Goal: Task Accomplishment & Management: Use online tool/utility

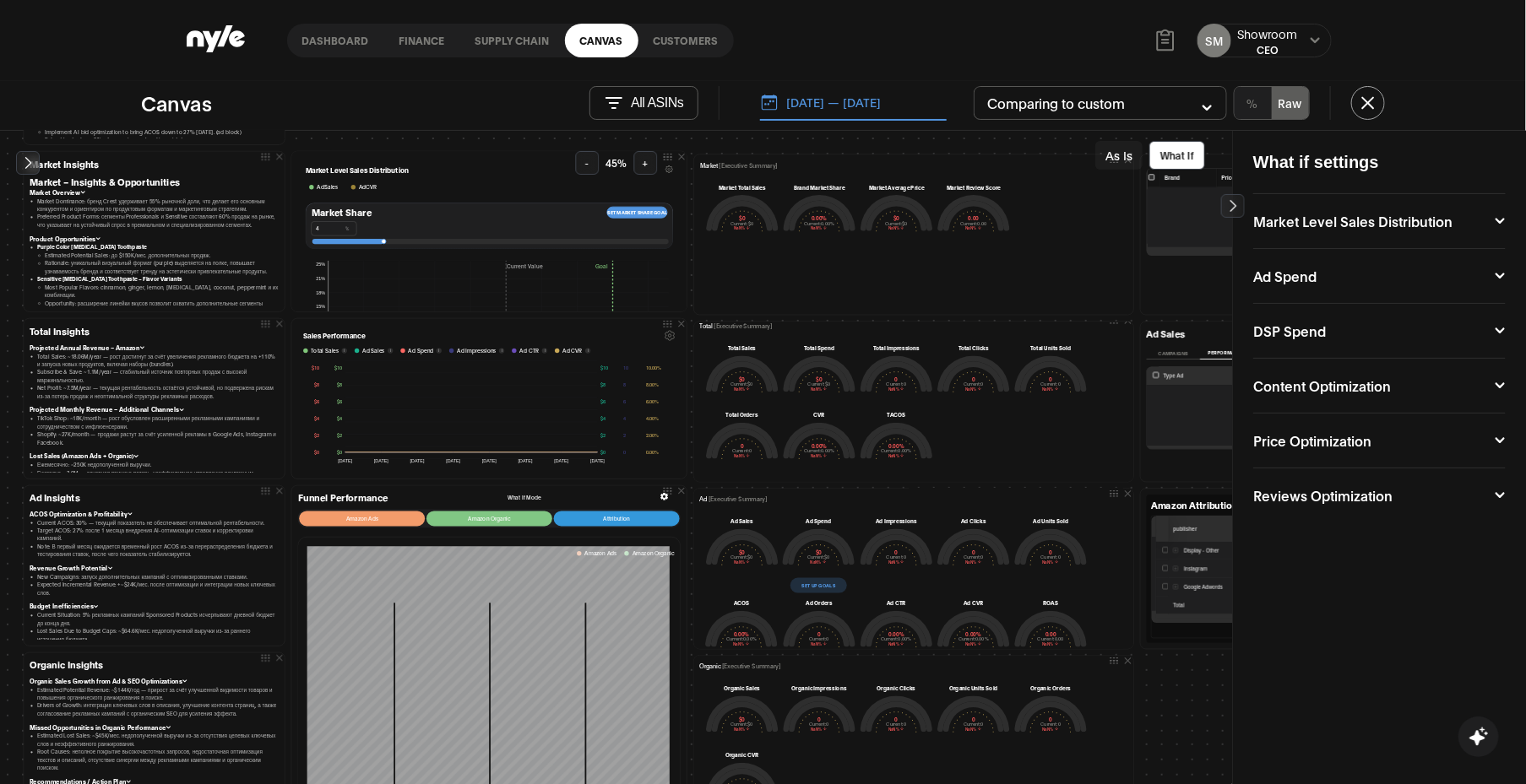
scroll to position [217, 0]
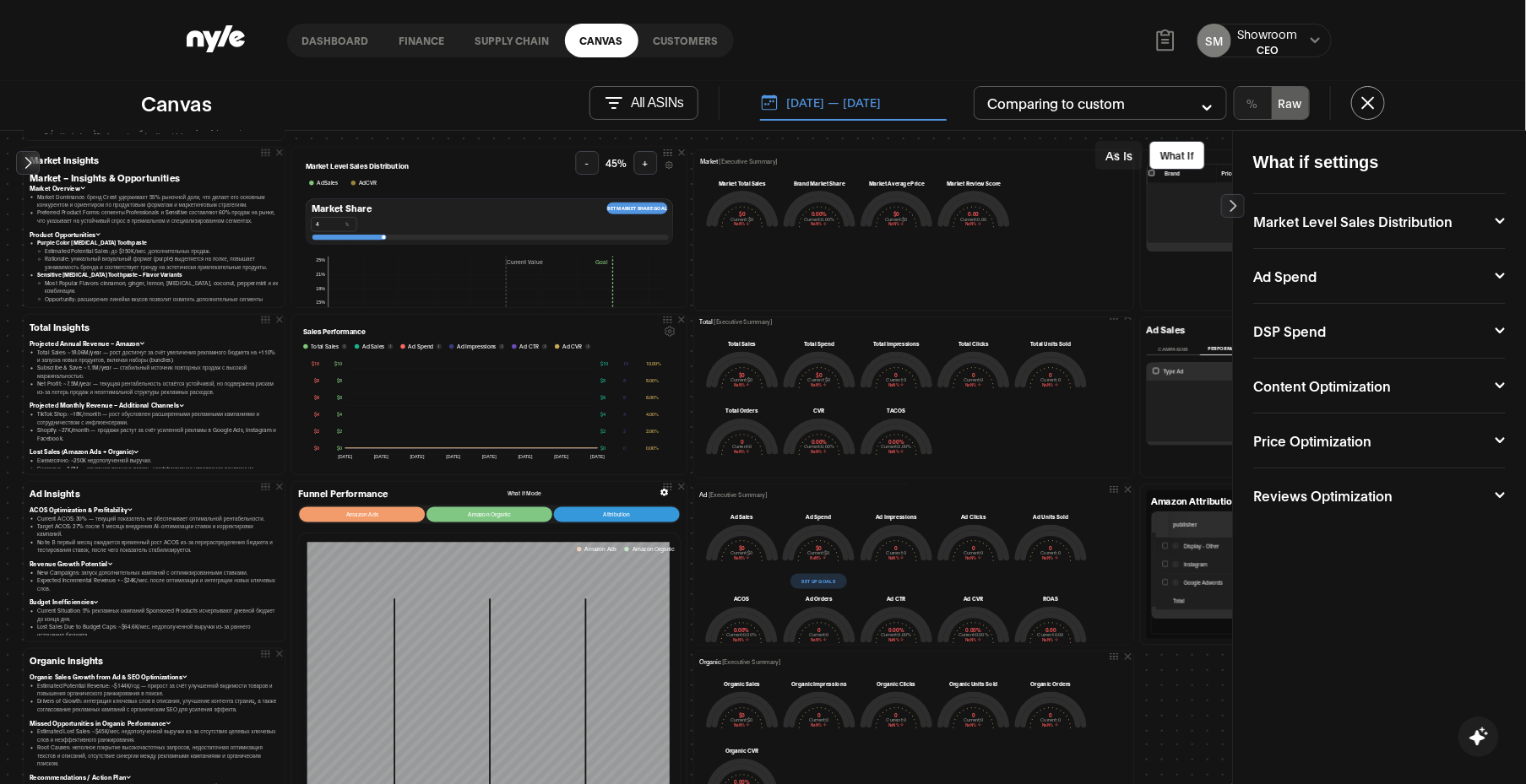
click at [684, 35] on link "Customers" at bounding box center [686, 40] width 95 height 34
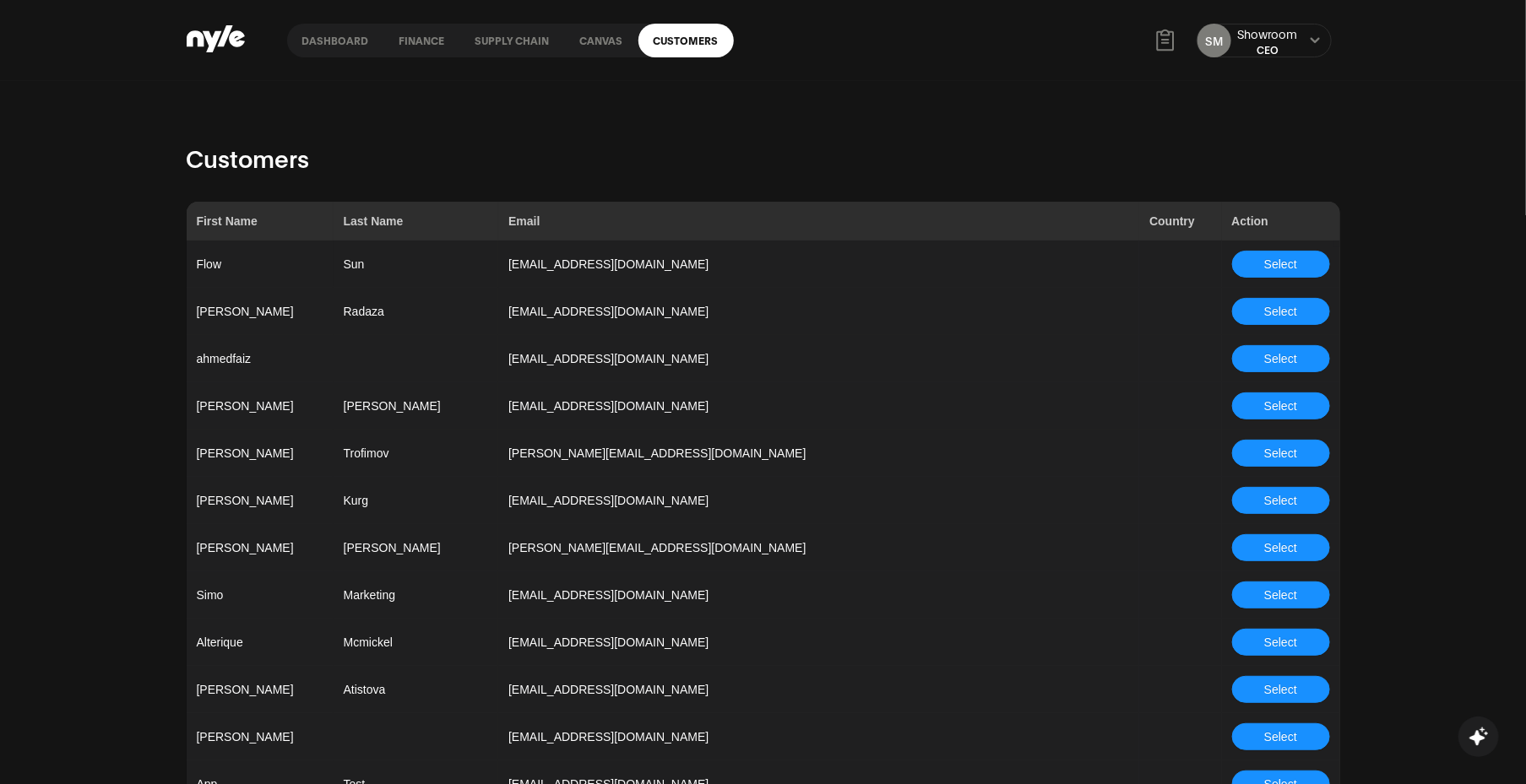
scroll to position [1336, 0]
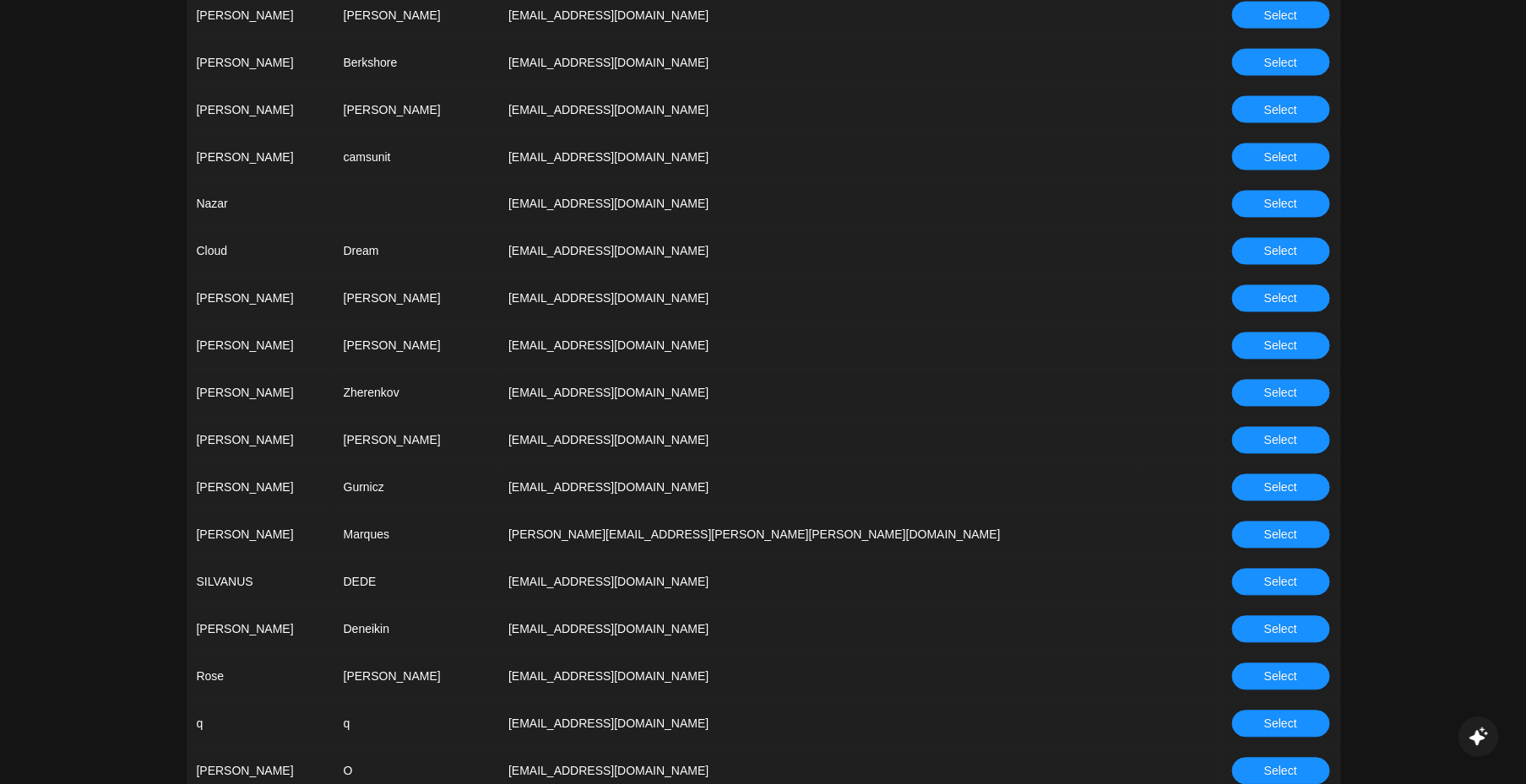
click at [1071, 390] on span "Select" at bounding box center [1280, 393] width 33 height 18
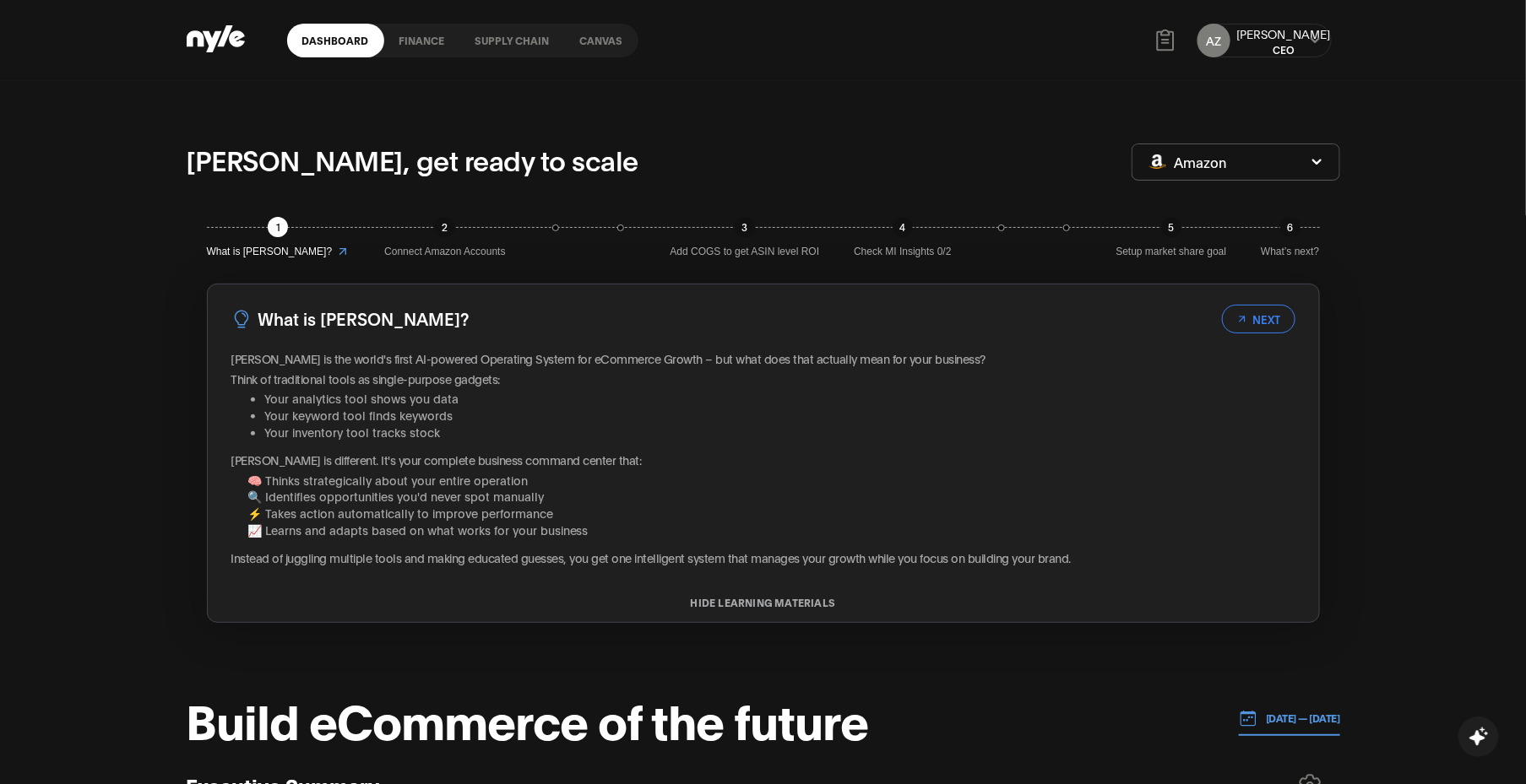
click at [610, 35] on link "Canvas" at bounding box center [601, 40] width 73 height 34
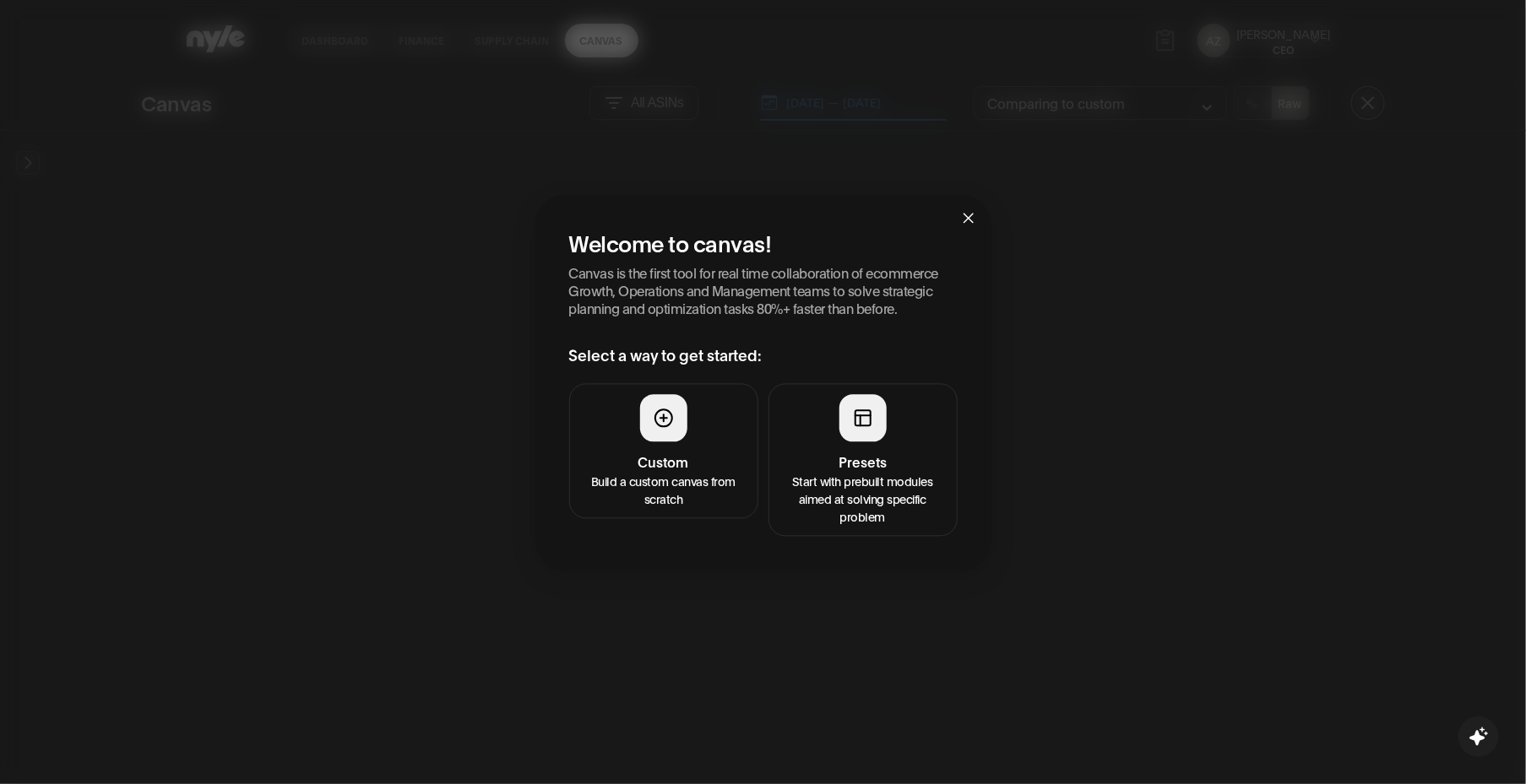
click at [865, 473] on p "Start with prebuilt modules aimed at solving specific problem" at bounding box center [863, 498] width 168 height 53
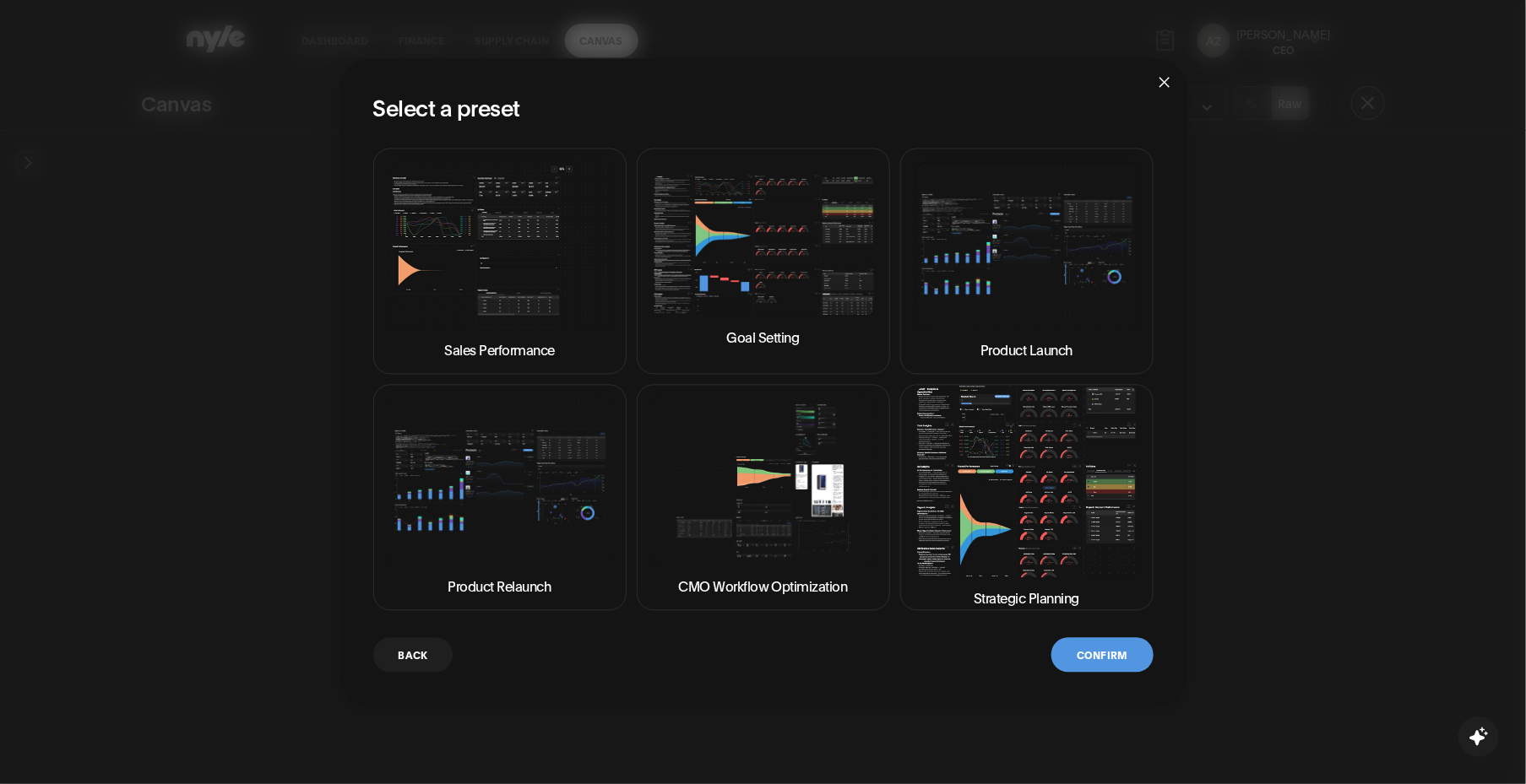
click at [1012, 507] on img at bounding box center [1026, 481] width 224 height 192
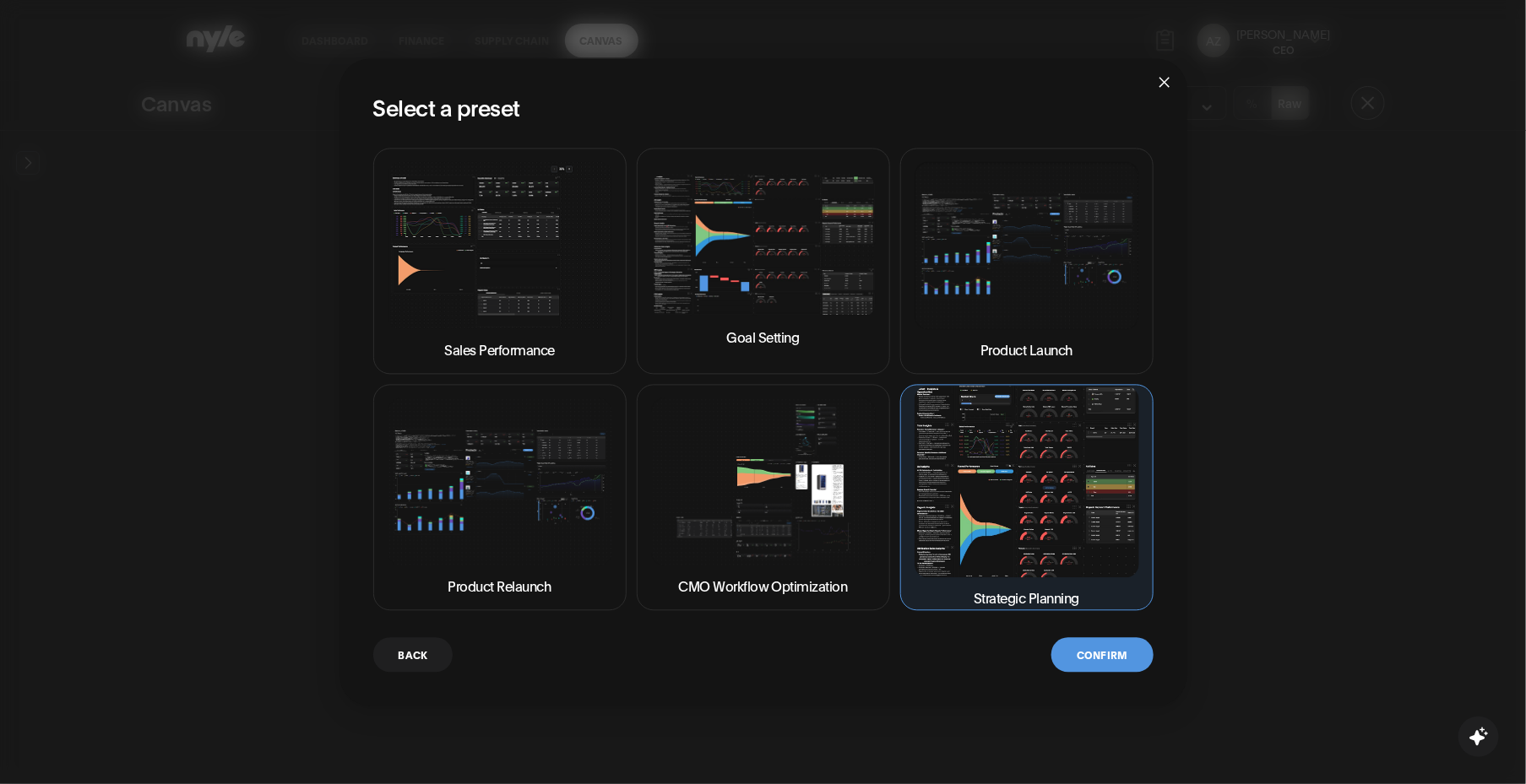
click at [1071, 642] on button "Confirm" at bounding box center [1101, 655] width 101 height 35
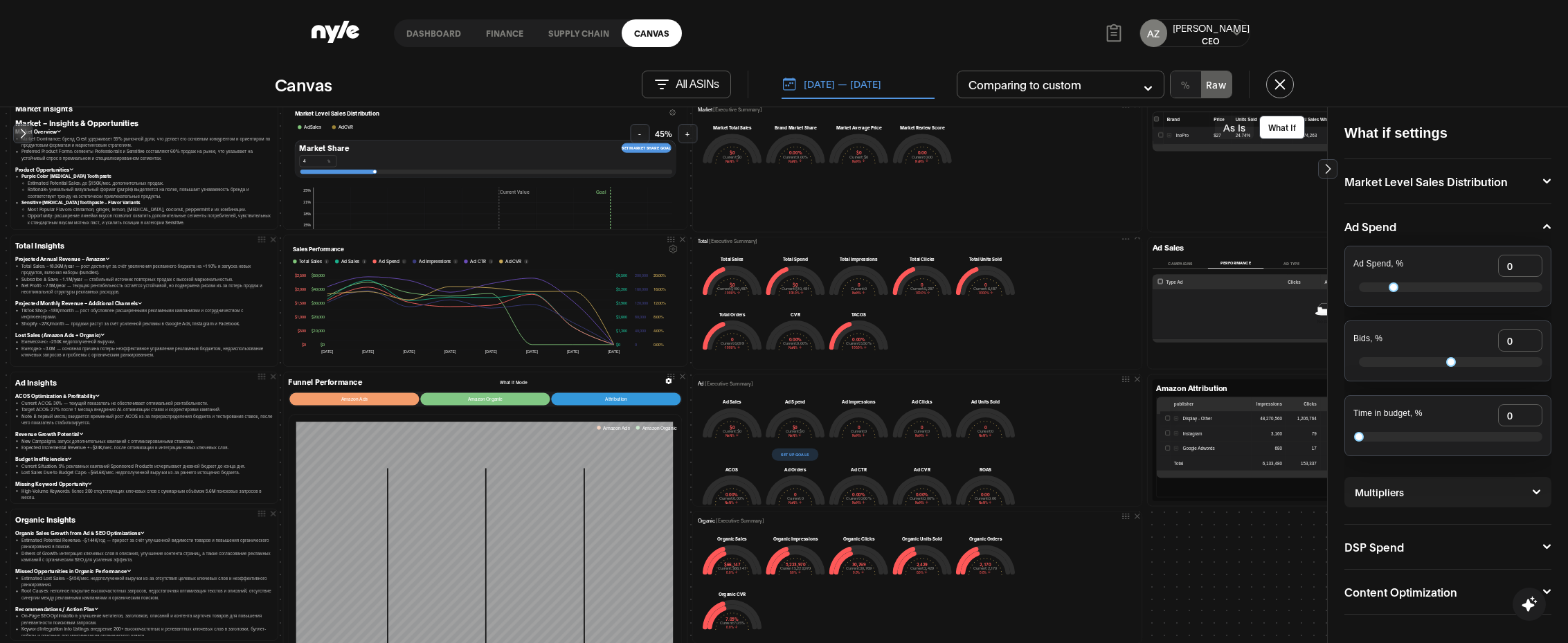
click at [878, 264] on button "Campaigns" at bounding box center [1180, 263] width 55 height 10
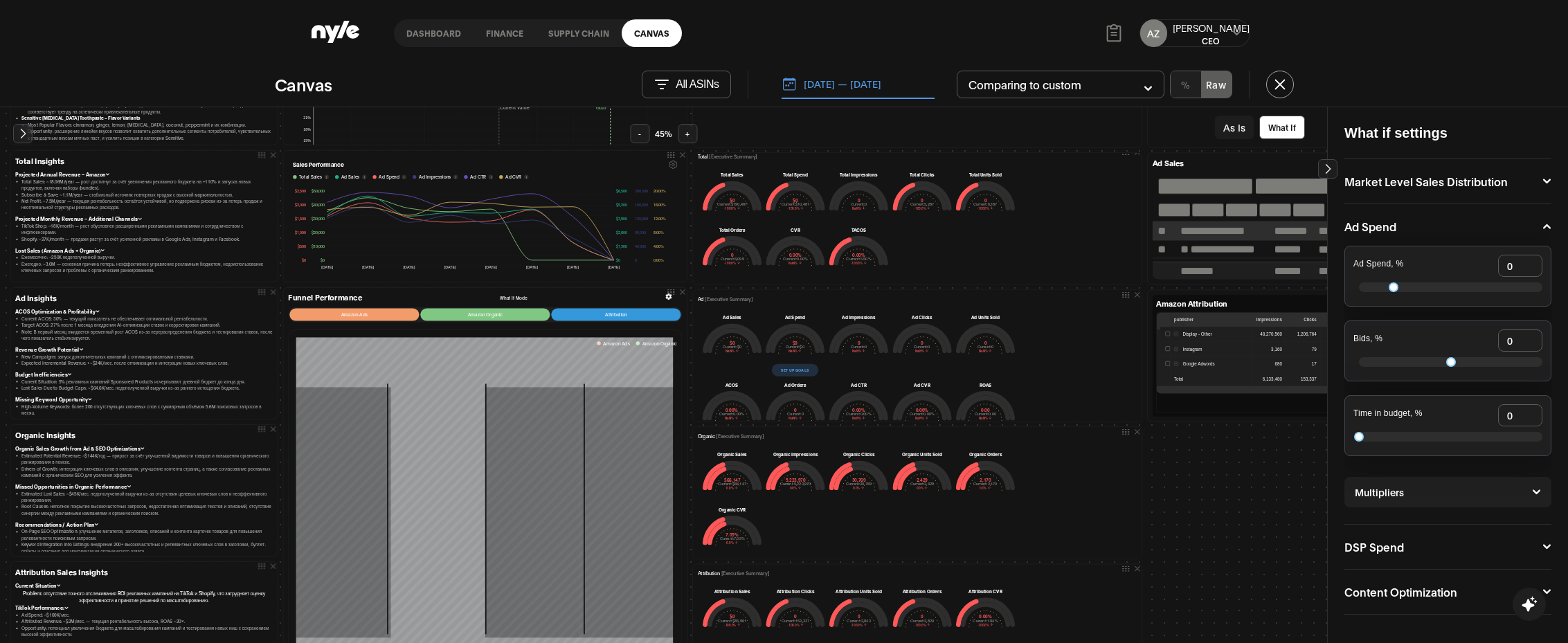
scroll to position [289, 9]
